Goal: Task Accomplishment & Management: Use online tool/utility

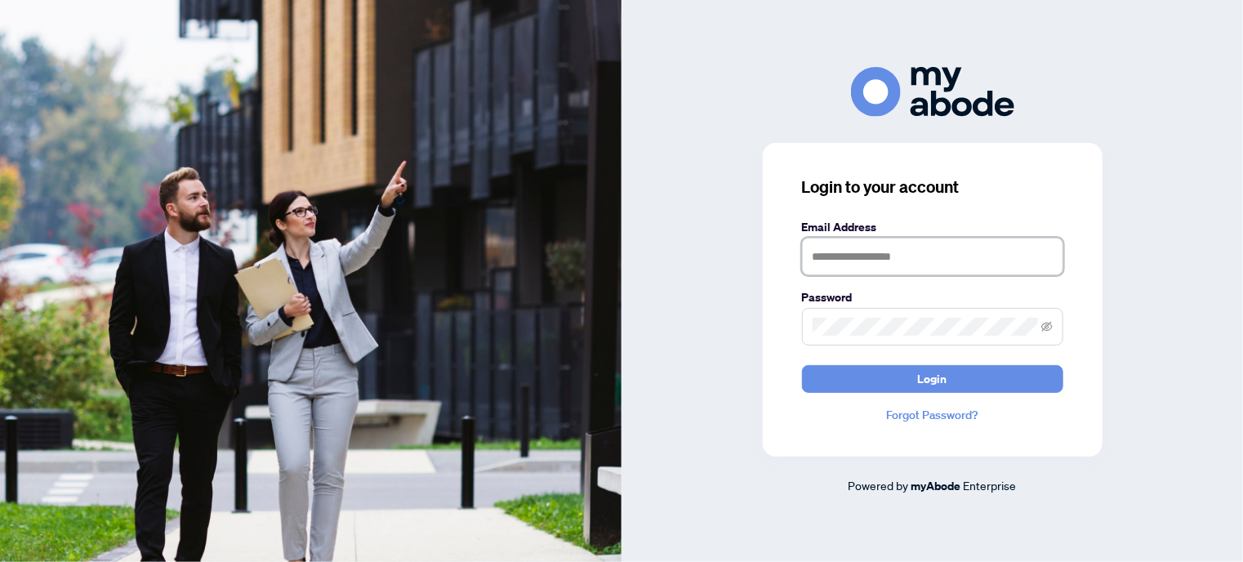
click at [872, 258] on input "text" at bounding box center [932, 257] width 261 height 38
type input "**********"
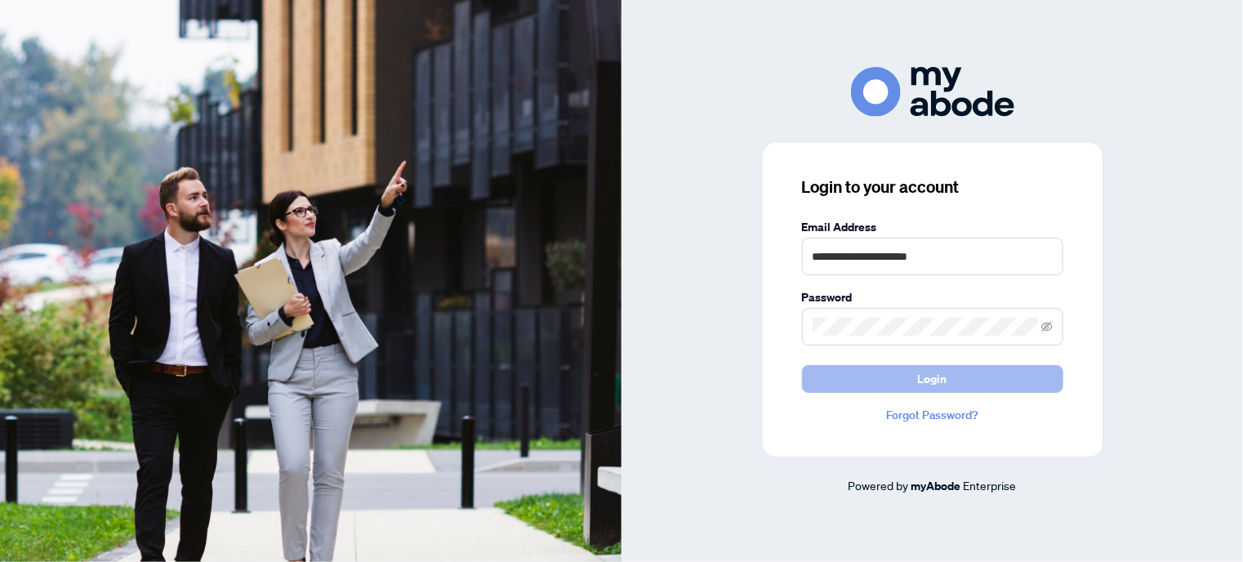
click at [892, 381] on button "Login" at bounding box center [932, 379] width 261 height 28
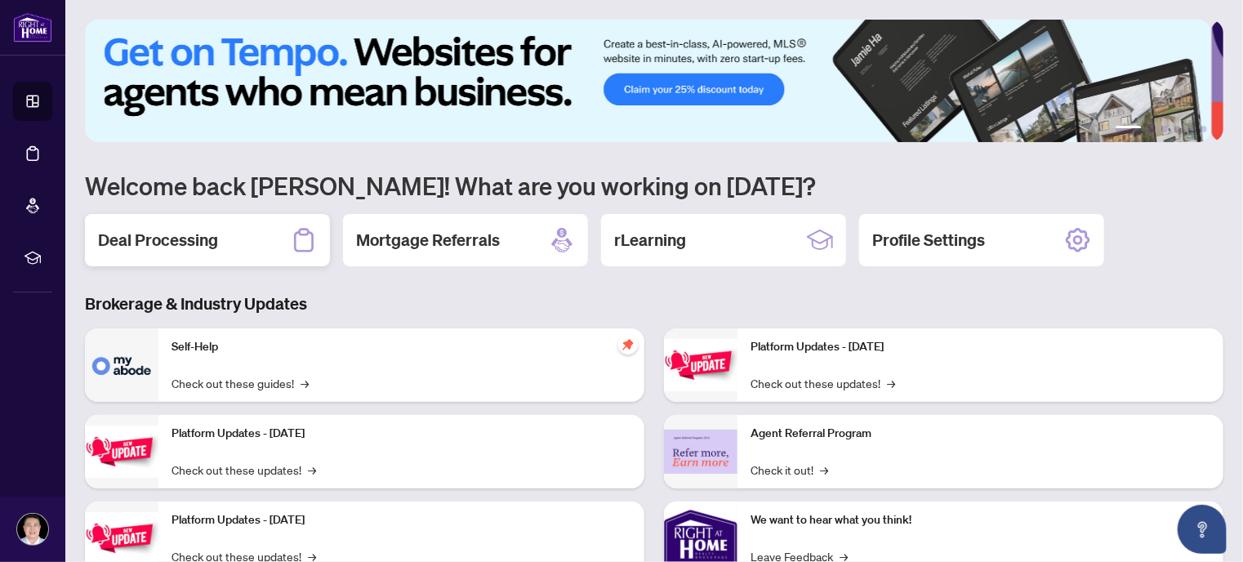
click at [144, 243] on h2 "Deal Processing" at bounding box center [158, 240] width 120 height 23
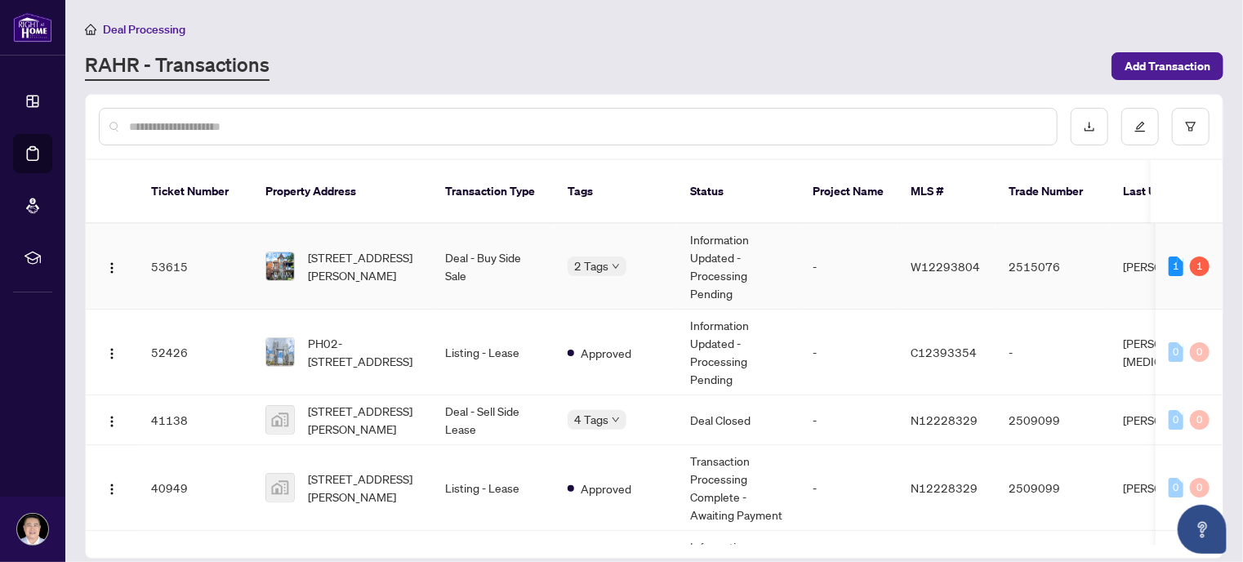
click at [440, 241] on td "Deal - Buy Side Sale" at bounding box center [493, 267] width 123 height 86
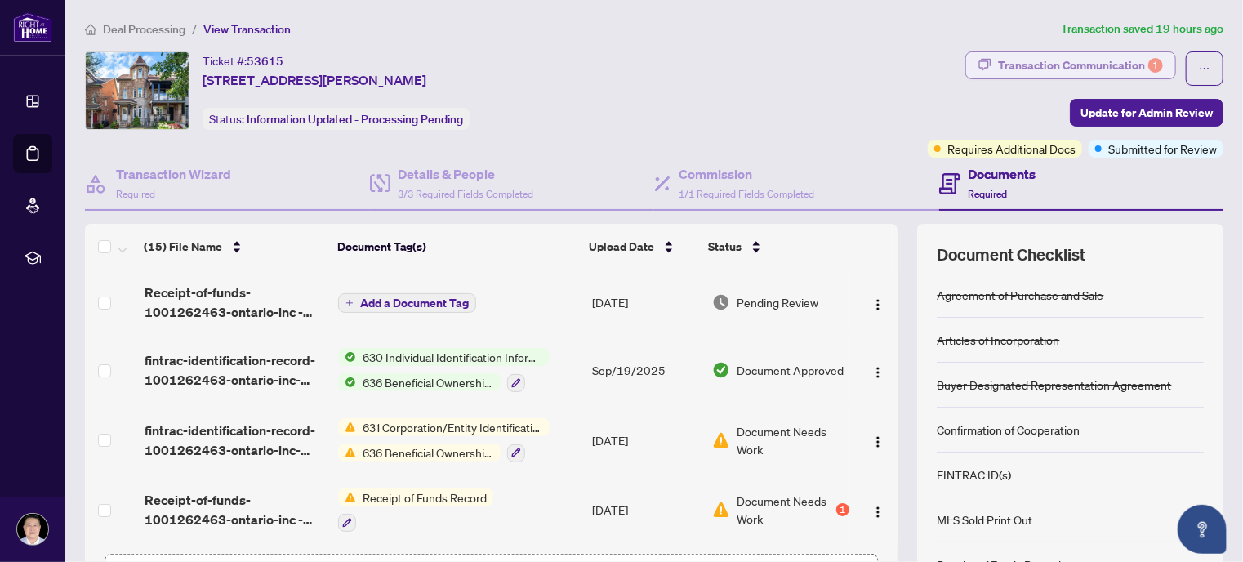
click at [1050, 59] on div "Transaction Communication 1" at bounding box center [1080, 65] width 165 height 26
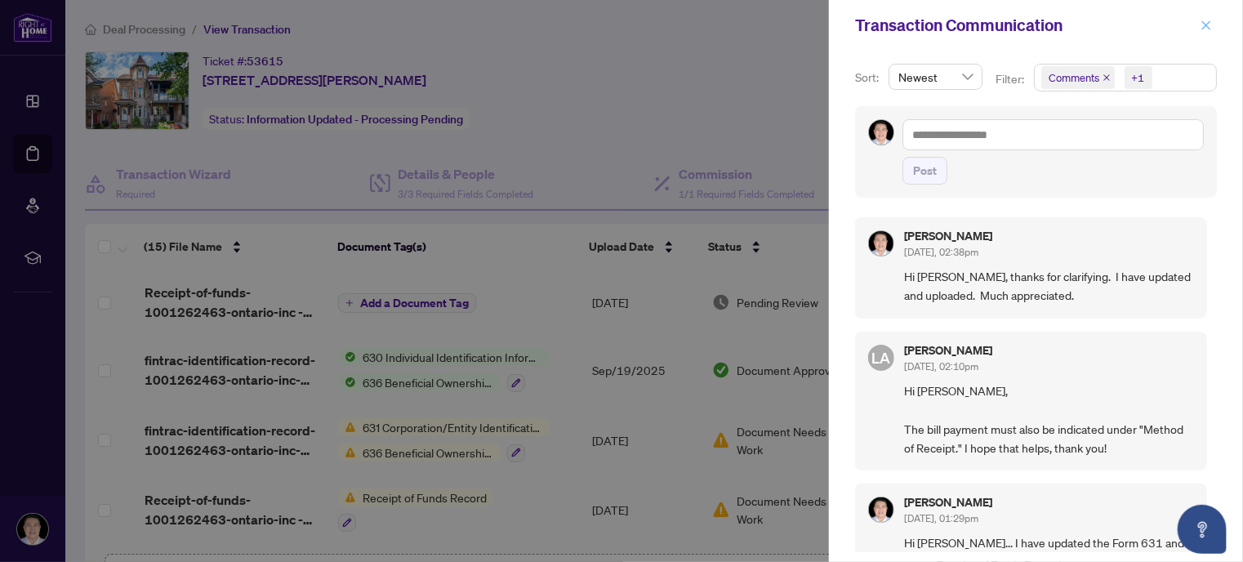
click at [1206, 22] on icon "close" at bounding box center [1206, 25] width 11 height 11
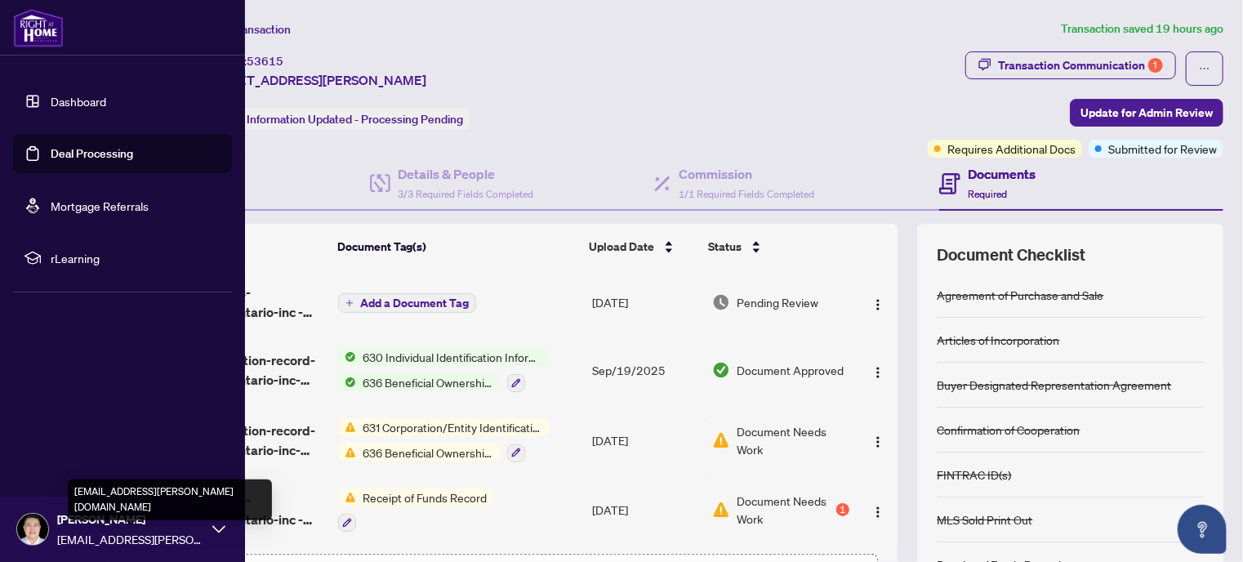
click at [128, 535] on span "[EMAIL_ADDRESS][PERSON_NAME][DOMAIN_NAME]" at bounding box center [130, 539] width 147 height 18
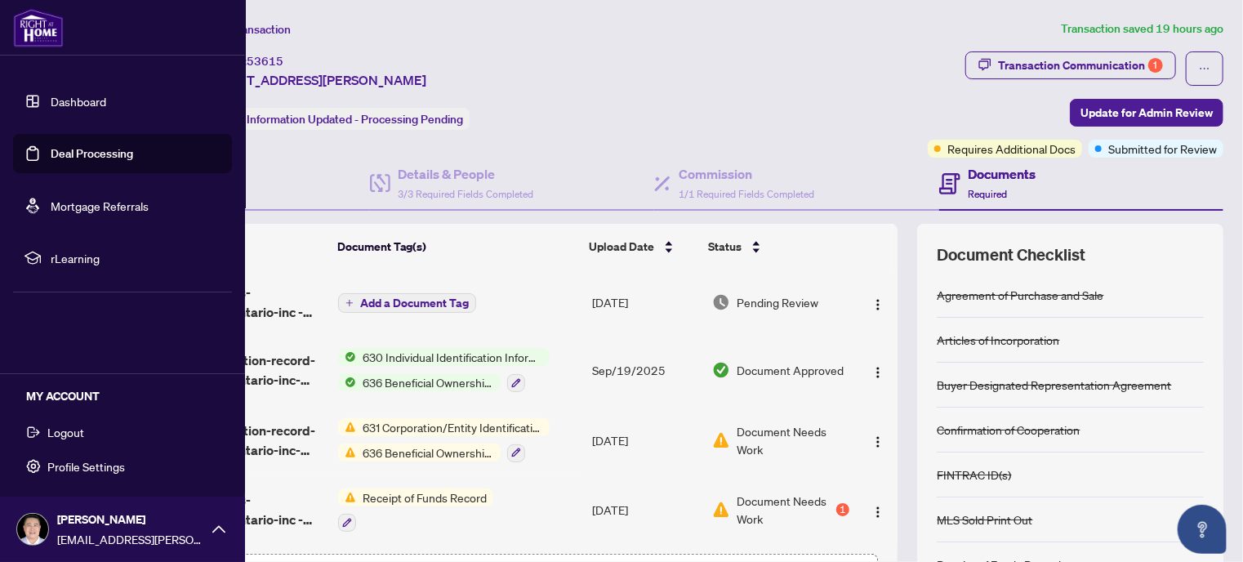
click at [108, 431] on button "Logout" at bounding box center [122, 432] width 219 height 28
